Goal: Use online tool/utility: Utilize a website feature to perform a specific function

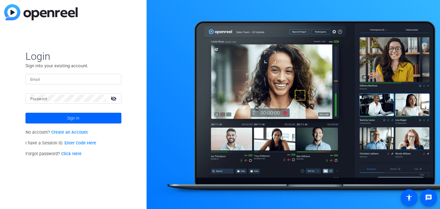
click at [73, 78] on input "Email" at bounding box center [73, 78] width 86 height 7
type input "[PERSON_NAME][EMAIL_ADDRESS][DOMAIN_NAME]"
click at [25, 113] on button "Sign in" at bounding box center [73, 118] width 96 height 11
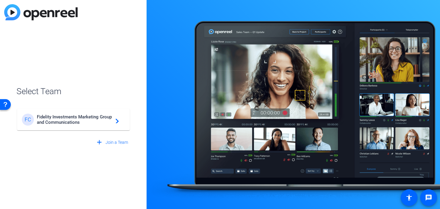
click at [65, 125] on div "FC Fidelity Investments Marketing Group and Communications navigate_next" at bounding box center [73, 120] width 103 height 12
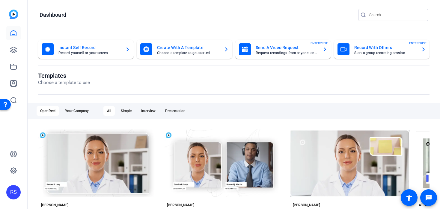
click at [182, 47] on mat-card-title "Create With A Template" at bounding box center [188, 47] width 62 height 7
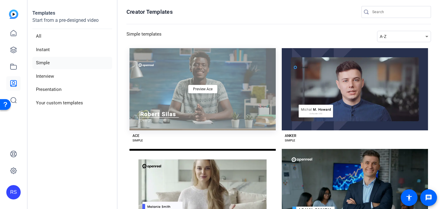
click at [202, 66] on div "Preview Ace" at bounding box center [202, 89] width 146 height 82
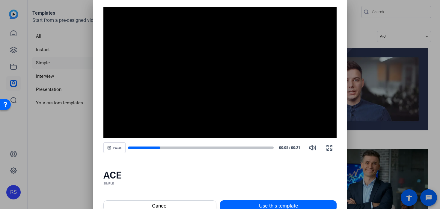
click at [78, 49] on div at bounding box center [220, 104] width 440 height 209
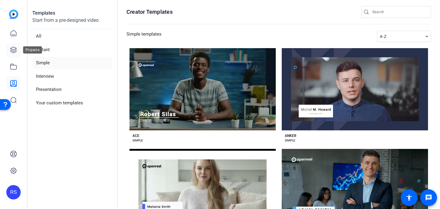
click at [14, 53] on icon at bounding box center [13, 49] width 7 height 7
